Goal: Navigation & Orientation: Find specific page/section

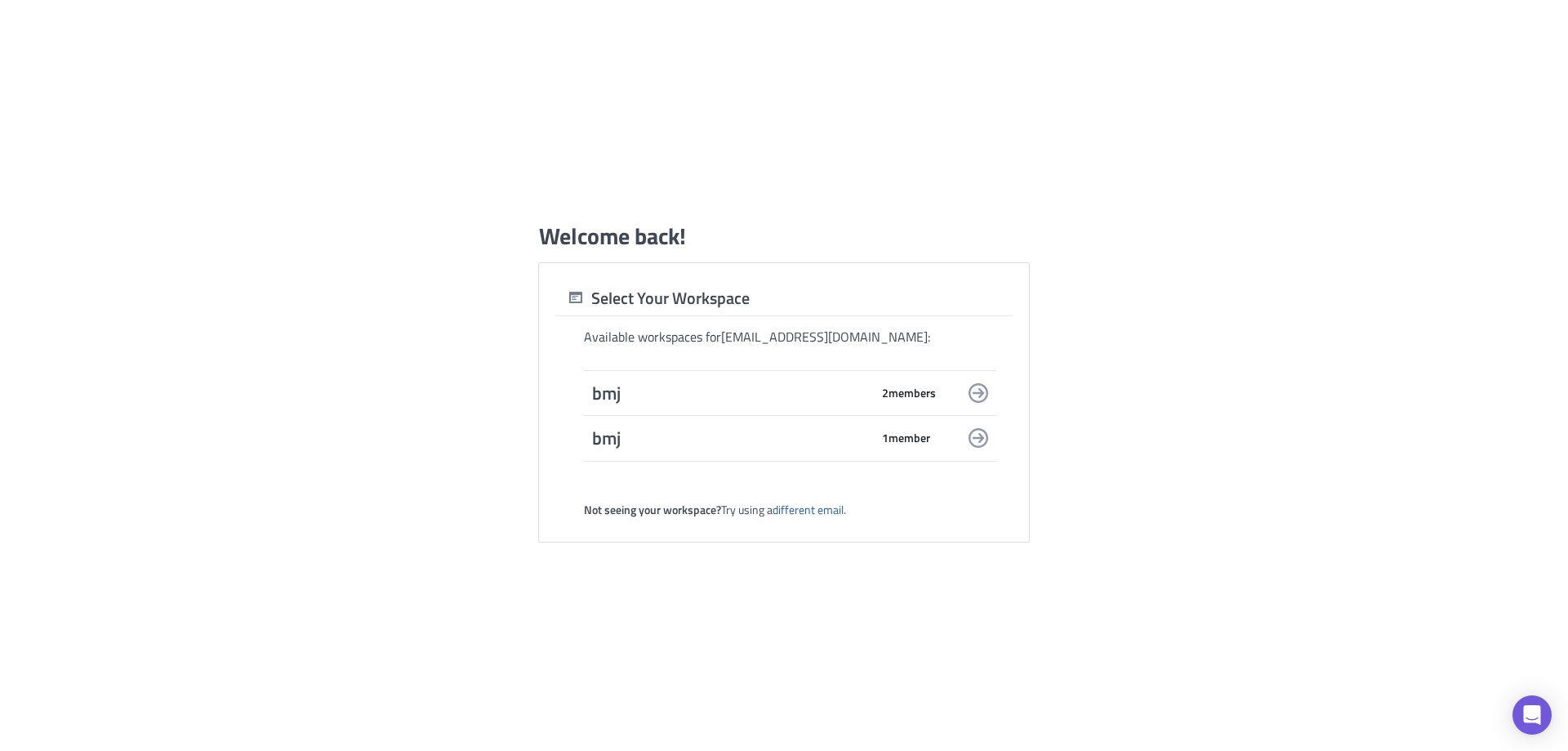
click at [841, 394] on span "bmj" at bounding box center [731, 393] width 278 height 23
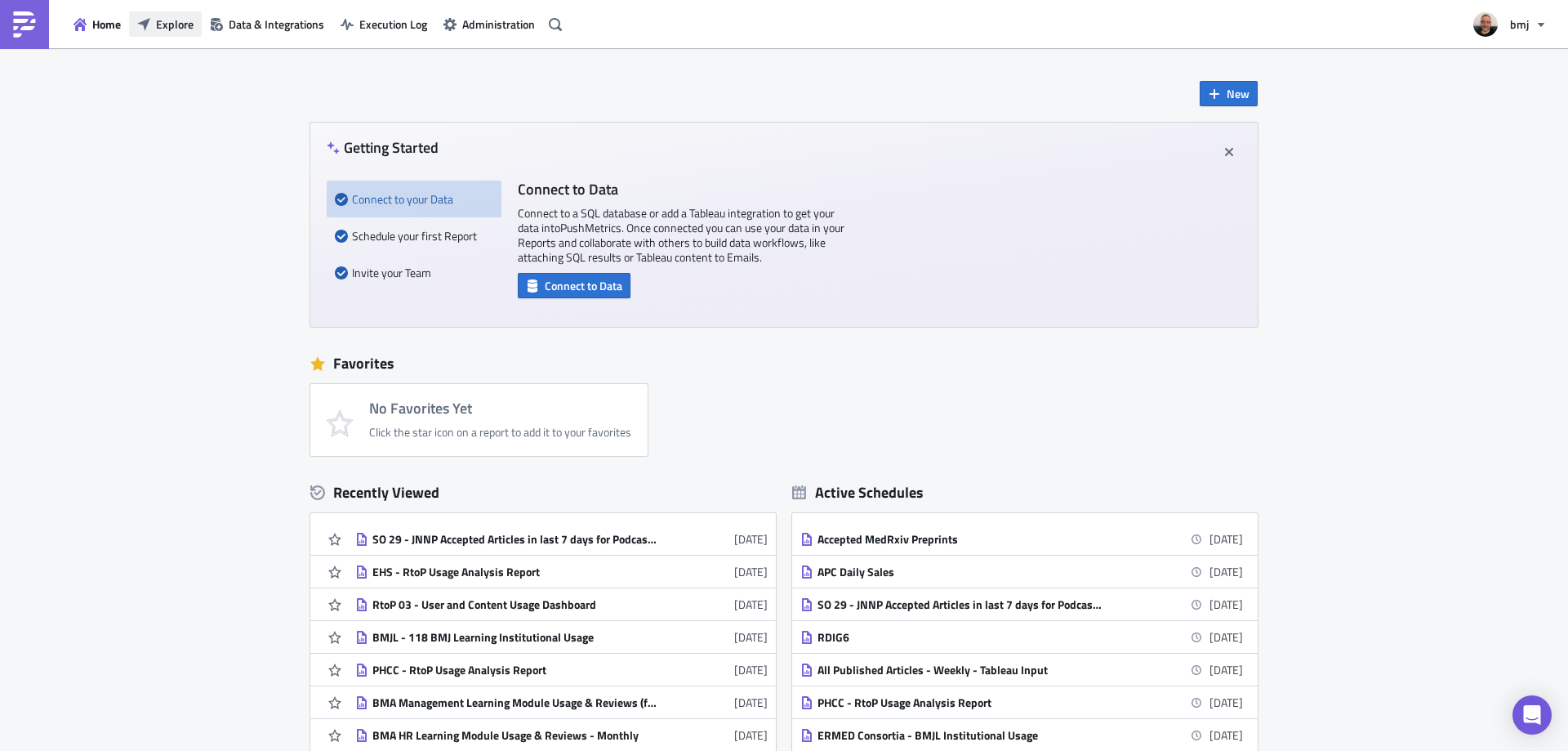
click at [189, 26] on span "Explore" at bounding box center [174, 25] width 38 height 18
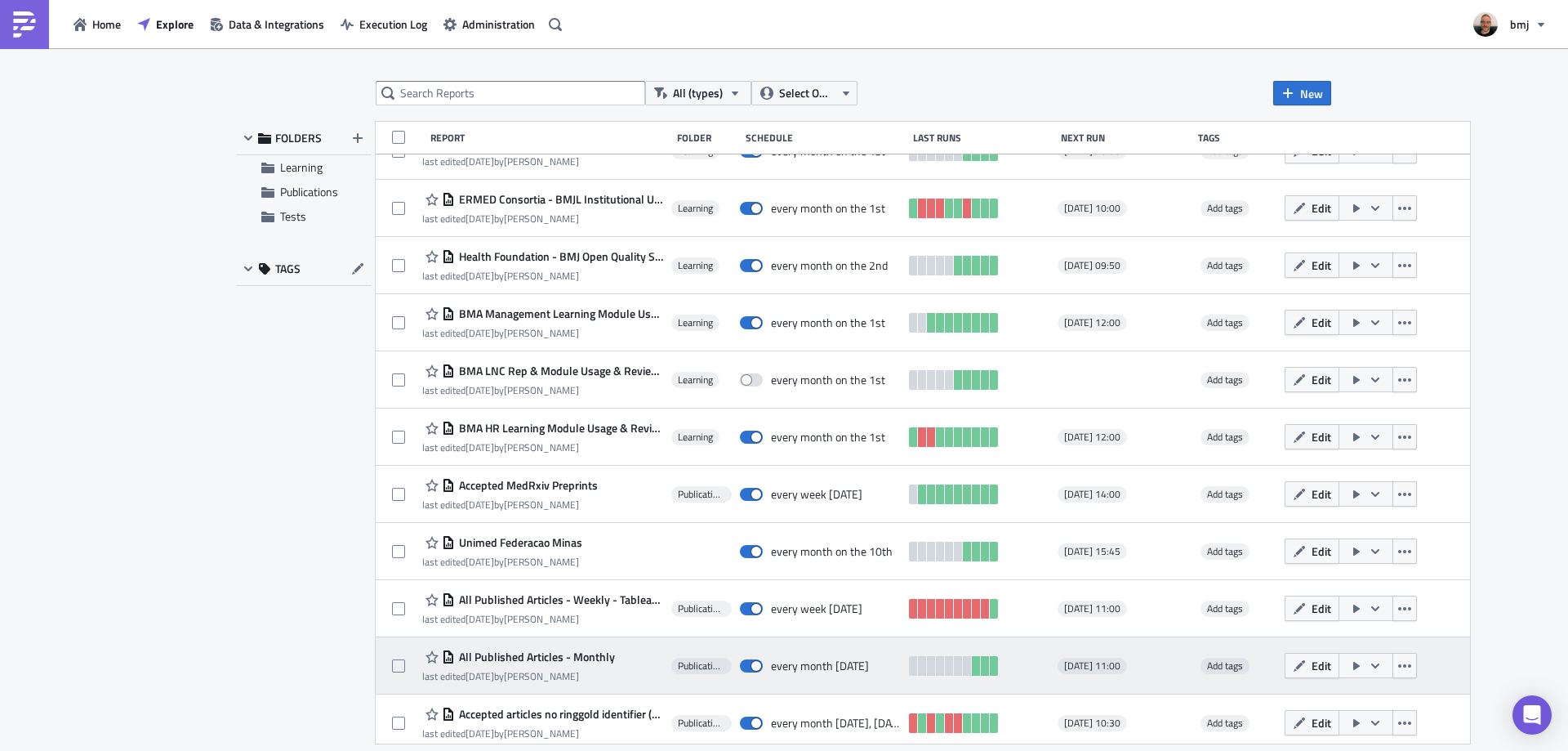
scroll to position [955, 0]
